Goal: Task Accomplishment & Management: Complete application form

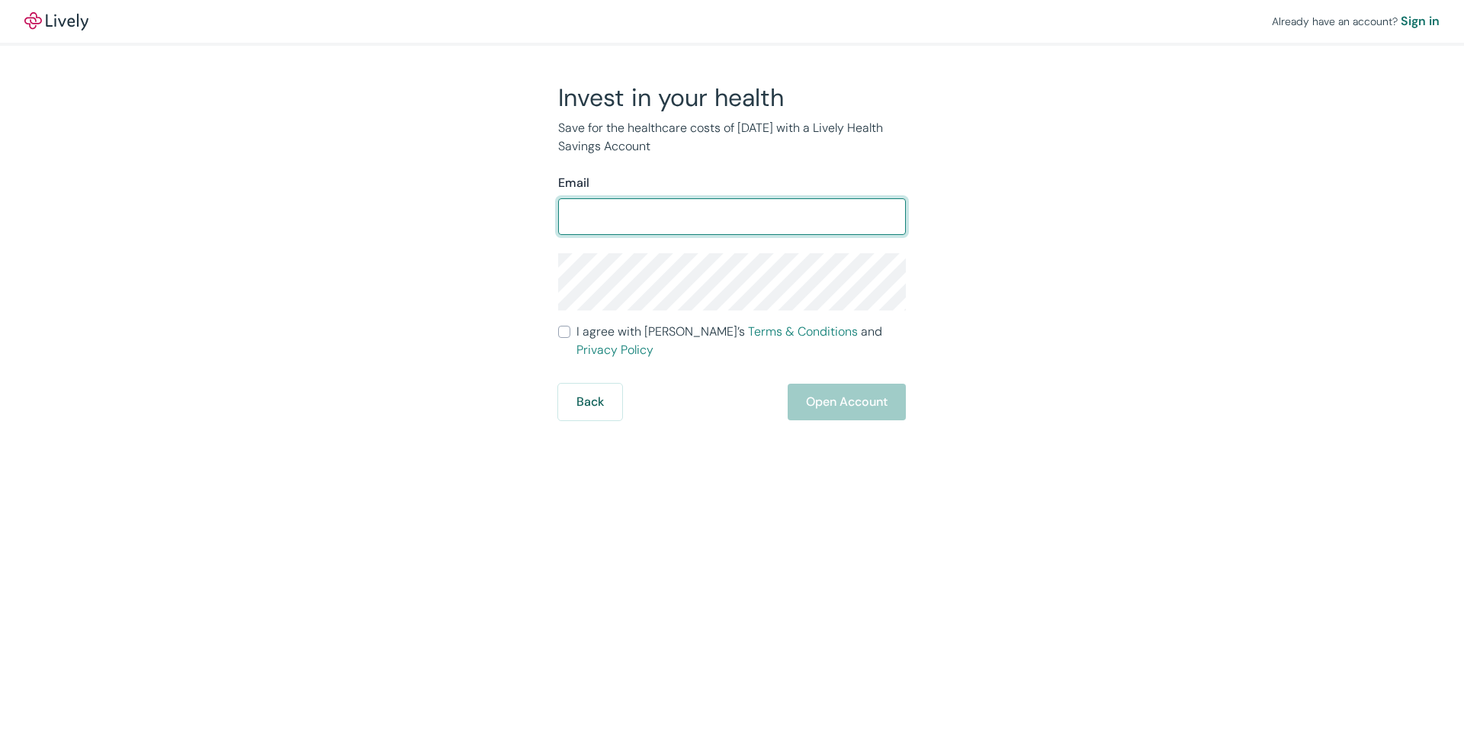
click at [592, 214] on input "Email" at bounding box center [732, 216] width 348 height 31
type input "[EMAIL_ADDRESS][DOMAIN_NAME]"
click at [564, 335] on input "I agree with Lively’s Terms & Conditions and Privacy Policy" at bounding box center [564, 332] width 12 height 12
checkbox input "true"
click at [846, 385] on div "Back Open Account" at bounding box center [732, 402] width 348 height 37
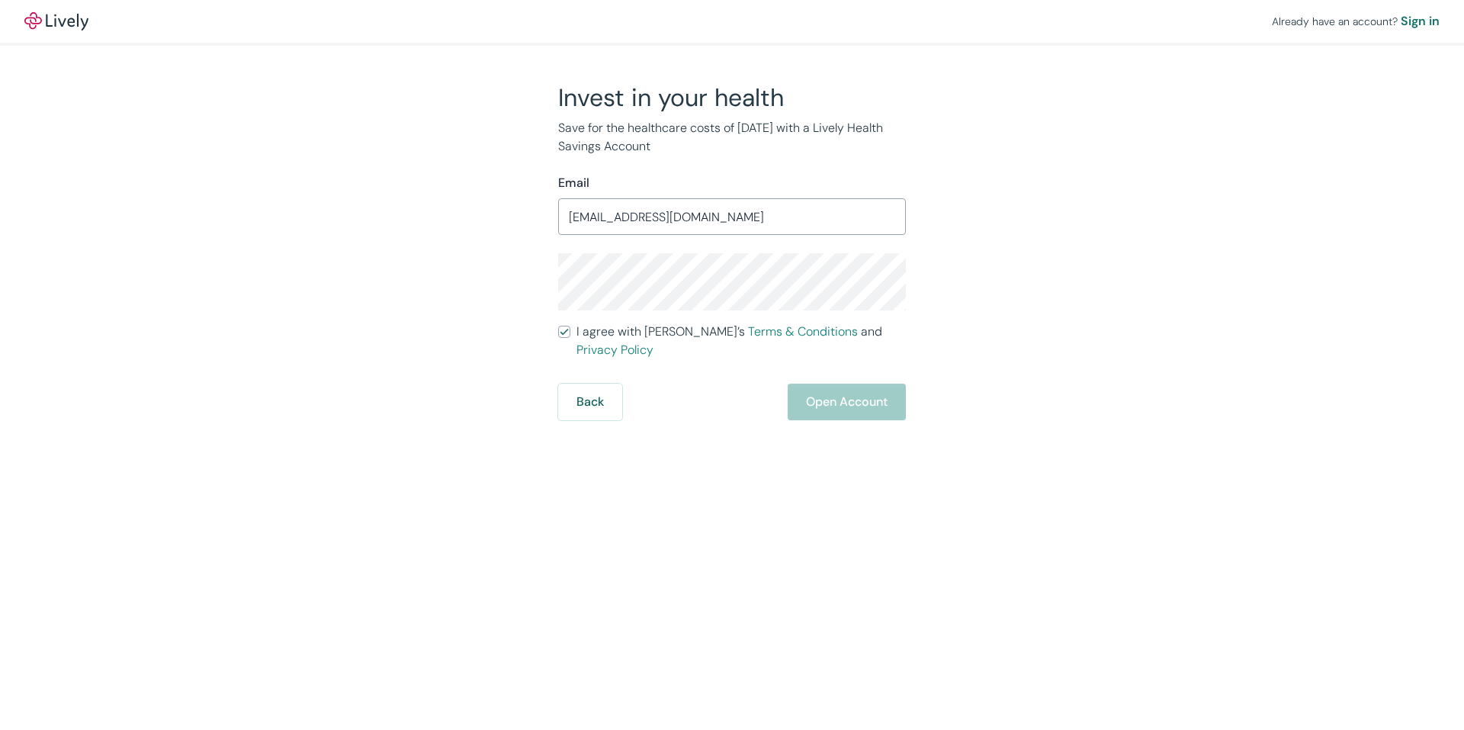
click at [837, 394] on div "Back Open Account" at bounding box center [732, 402] width 348 height 37
click at [837, 391] on div "Back Open Account" at bounding box center [732, 402] width 348 height 37
click at [837, 384] on div "Back Open Account" at bounding box center [732, 402] width 348 height 37
click at [836, 384] on div "Back Open Account" at bounding box center [732, 402] width 348 height 37
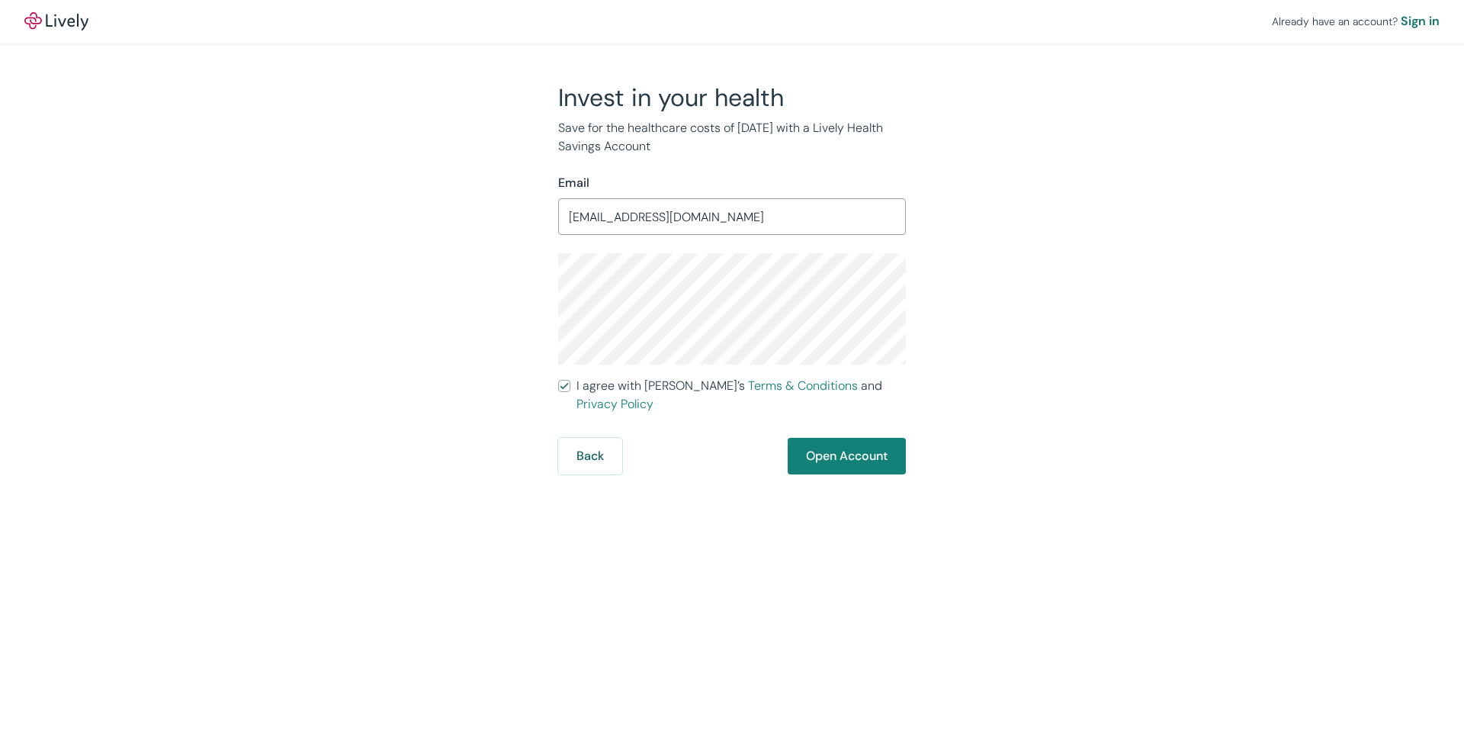
click at [1139, 301] on div "Already have an account? Sign in Invest in your health Save for the healthcare …" at bounding box center [732, 237] width 1464 height 474
click at [821, 448] on button "Open Account" at bounding box center [847, 456] width 118 height 37
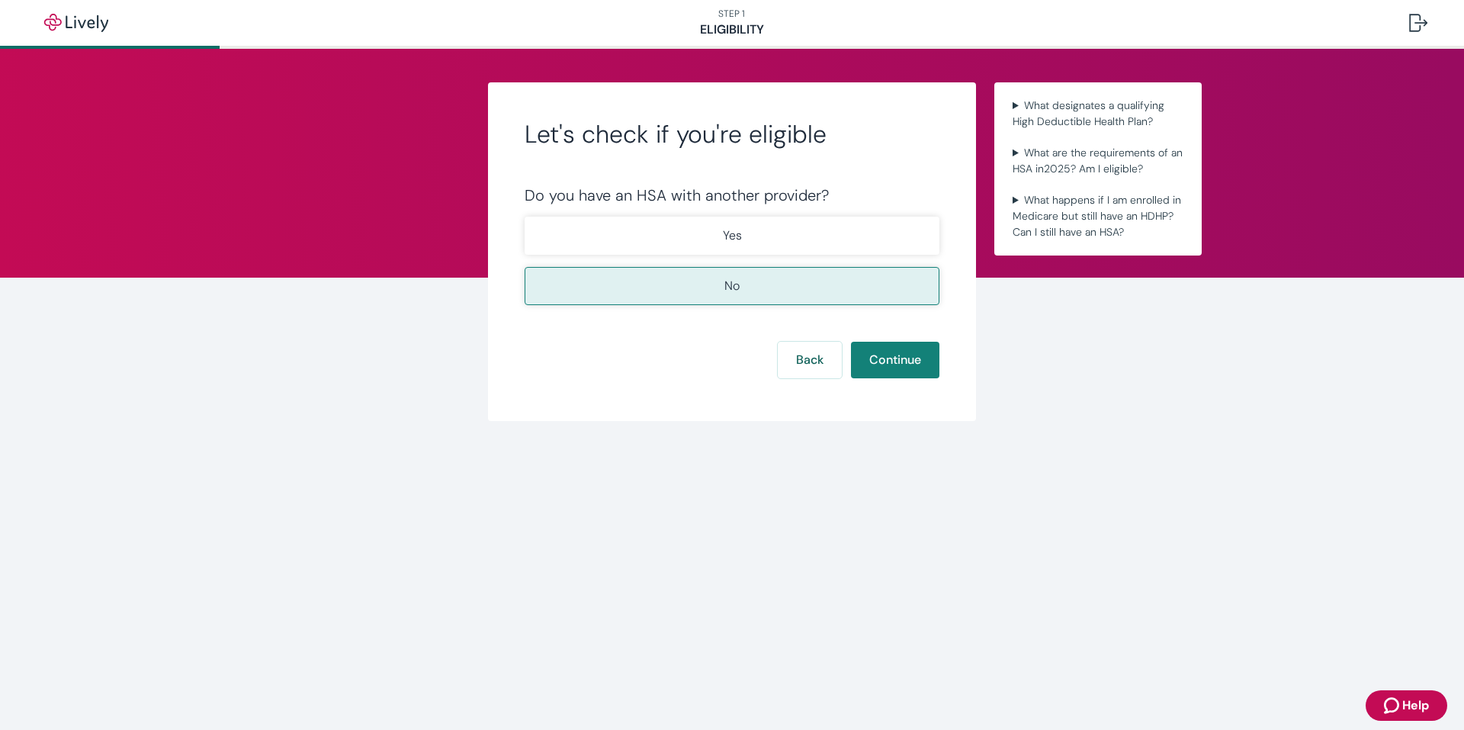
click at [733, 285] on p "No" at bounding box center [732, 286] width 15 height 18
click at [875, 358] on button "Continue" at bounding box center [895, 360] width 88 height 37
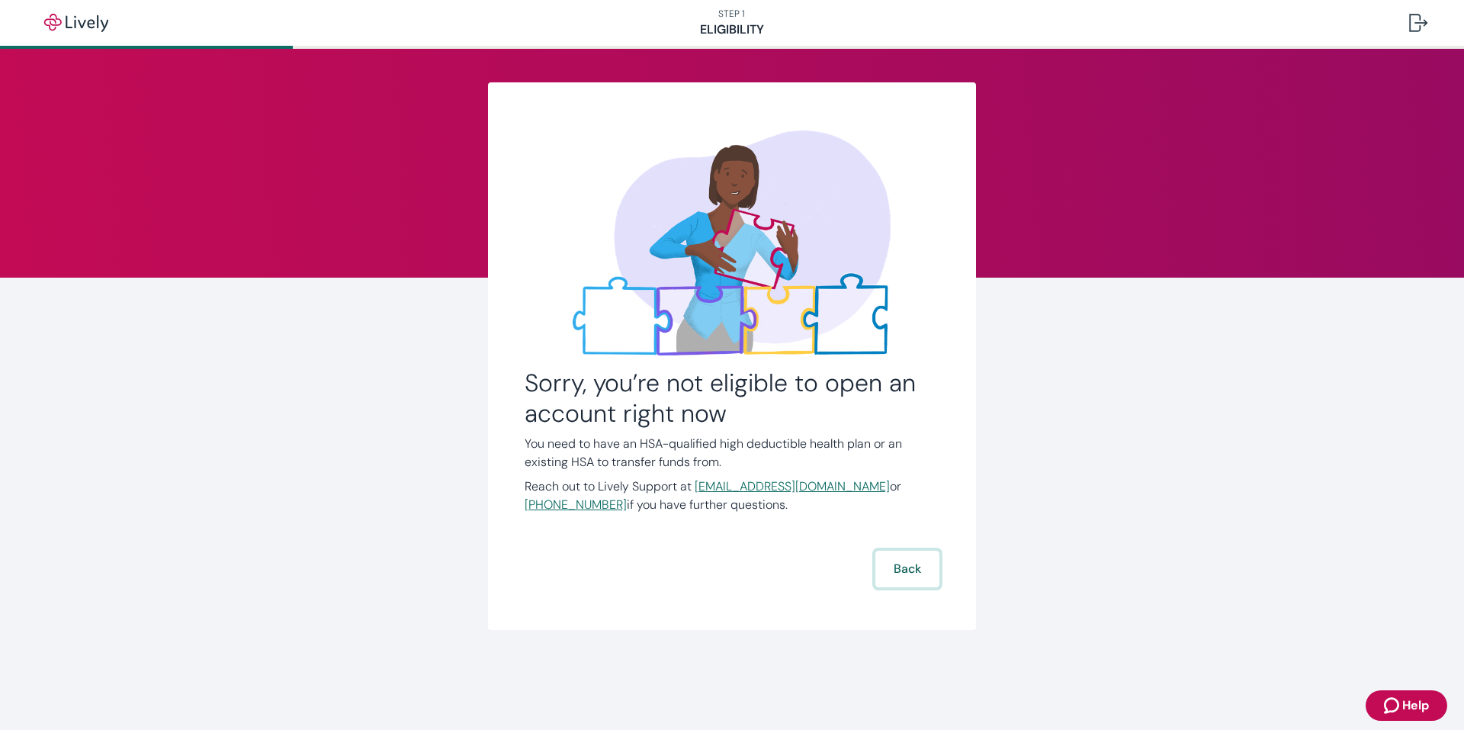
click at [907, 562] on button "Back" at bounding box center [908, 569] width 64 height 37
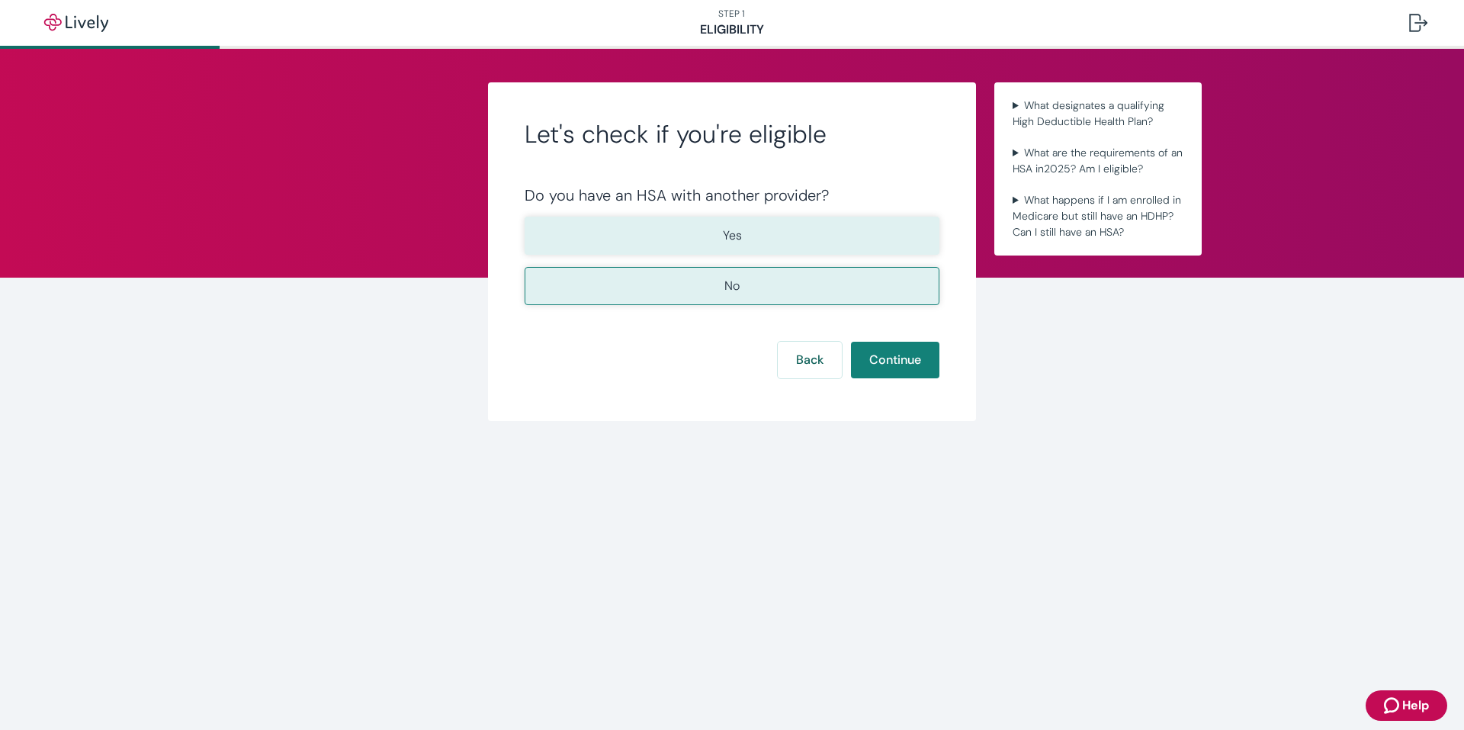
click at [729, 233] on p "Yes" at bounding box center [732, 236] width 19 height 18
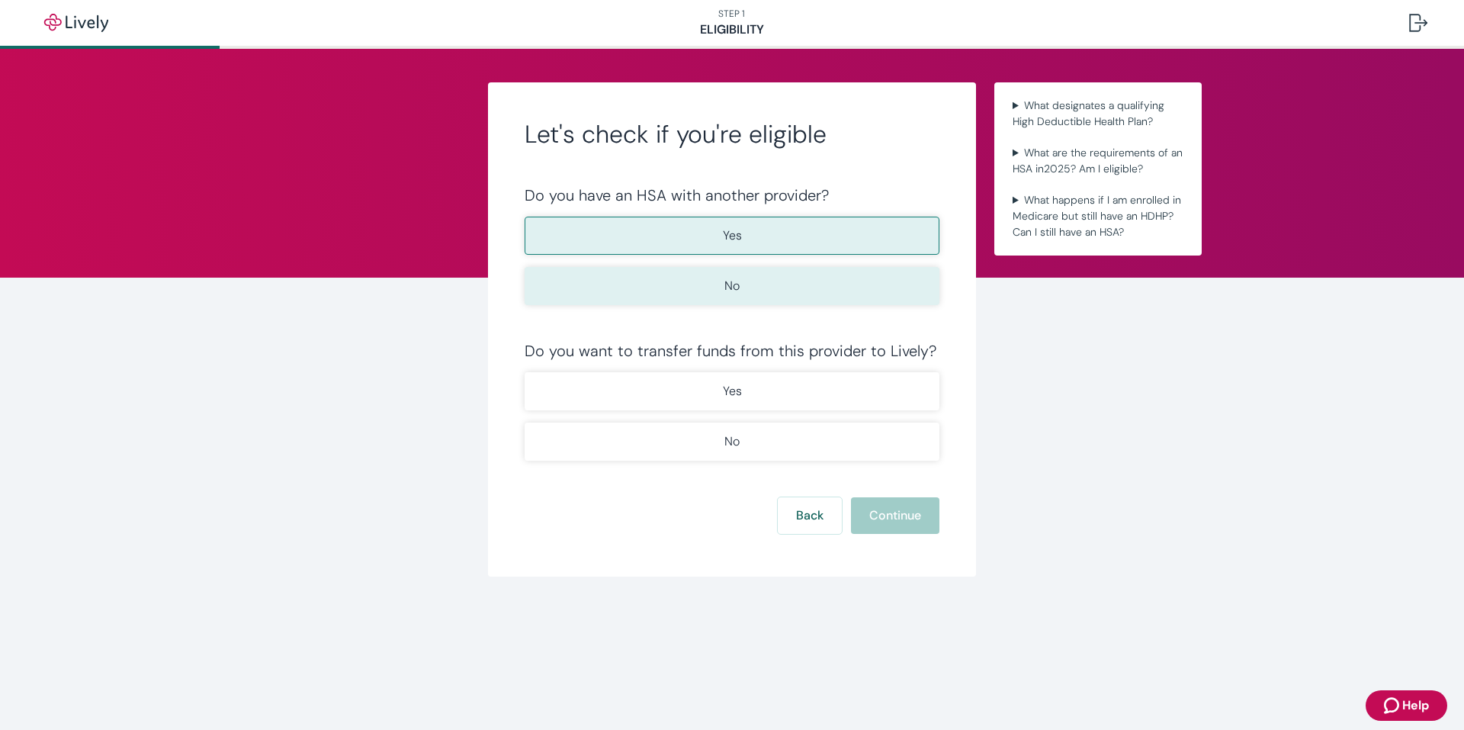
click at [722, 284] on button "No" at bounding box center [732, 286] width 415 height 38
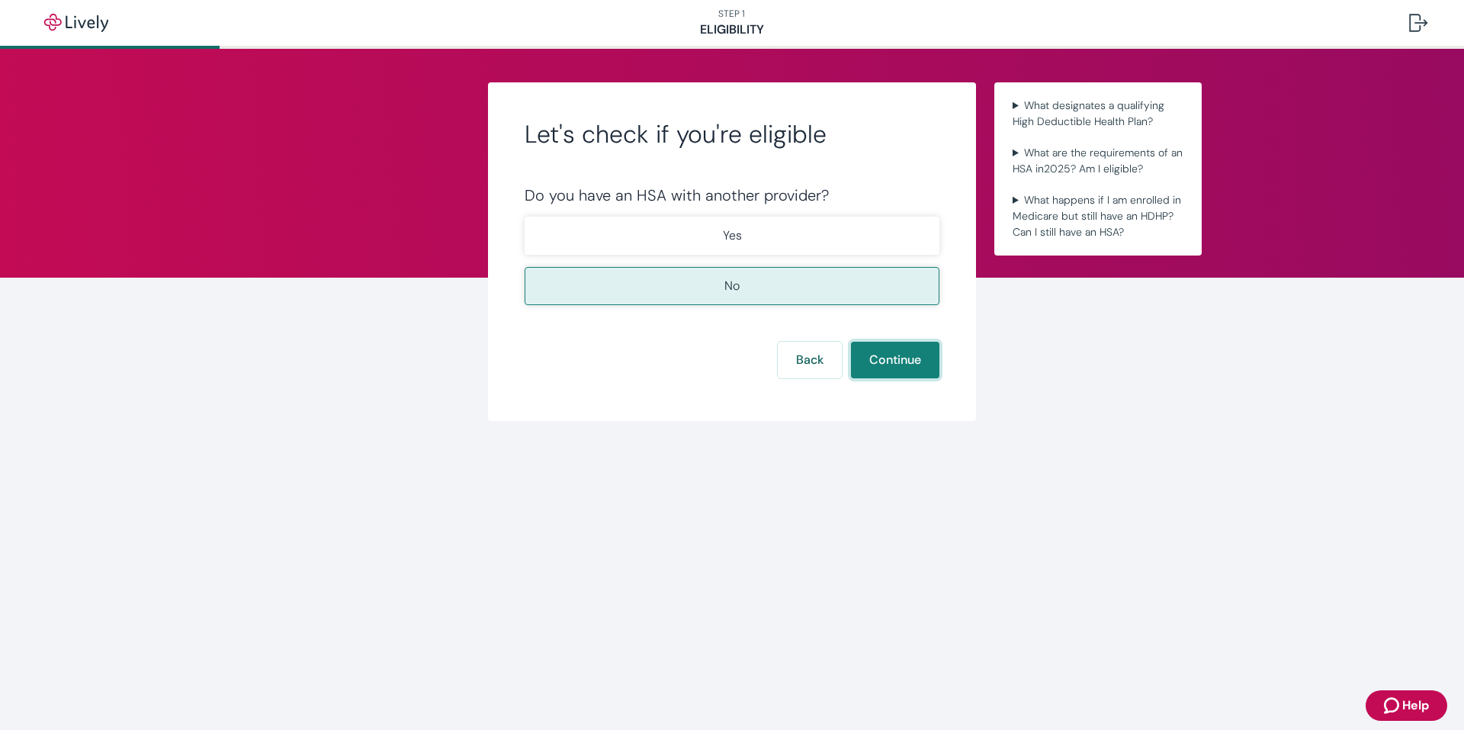
click at [885, 358] on button "Continue" at bounding box center [895, 360] width 88 height 37
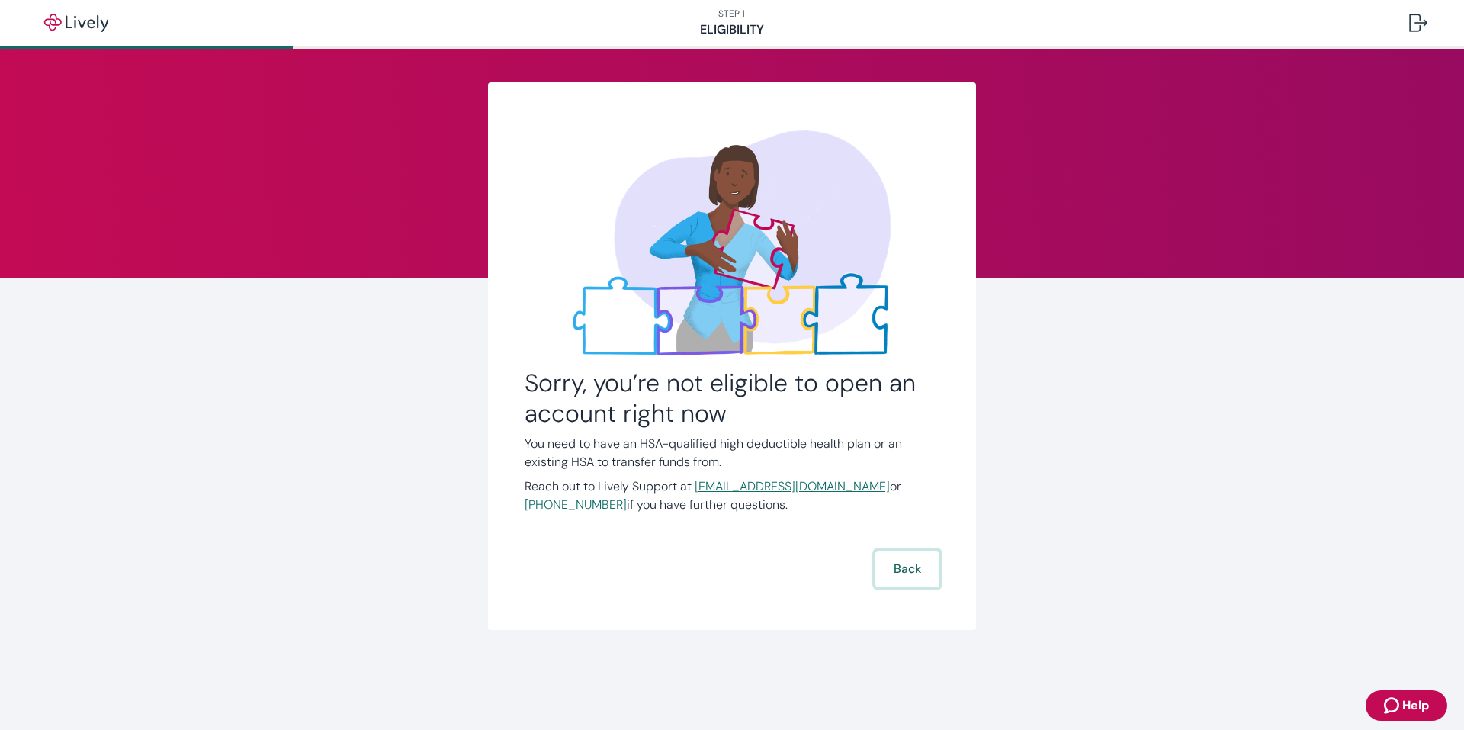
click at [902, 566] on button "Back" at bounding box center [908, 569] width 64 height 37
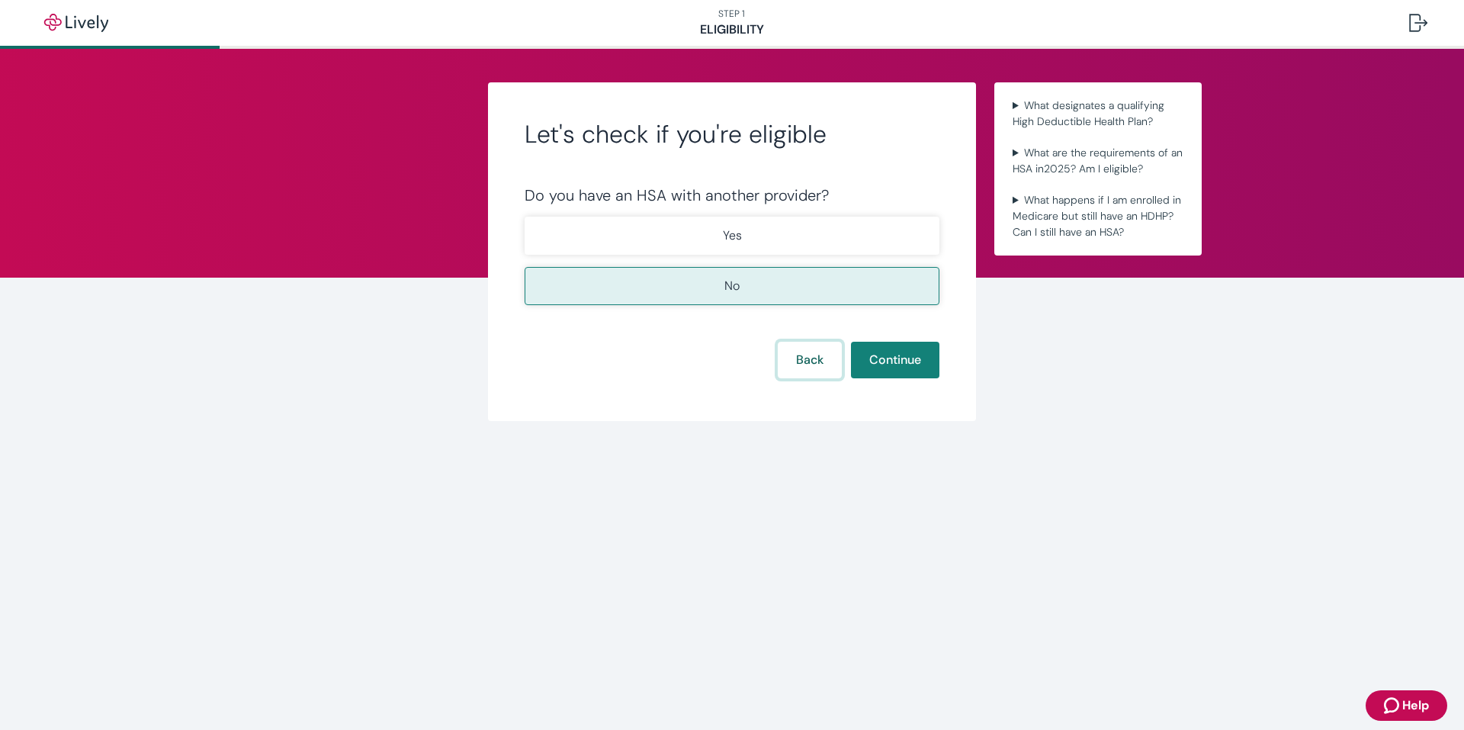
click at [801, 358] on button "Back" at bounding box center [810, 360] width 64 height 37
